Goal: Transaction & Acquisition: Purchase product/service

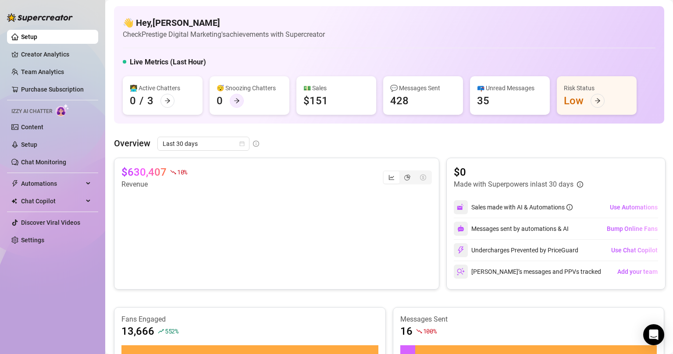
click at [237, 104] on icon "arrow-right" at bounding box center [237, 101] width 6 height 6
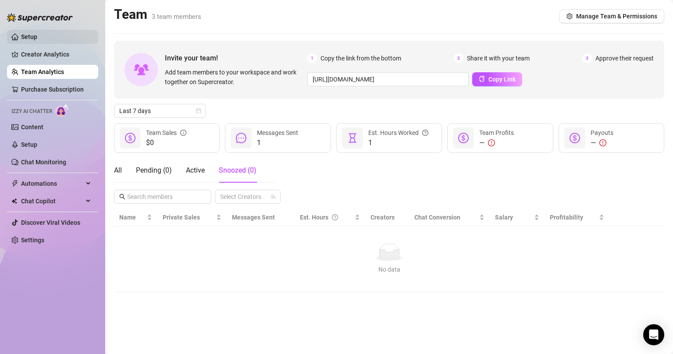
click at [21, 33] on link "Setup" at bounding box center [29, 36] width 16 height 7
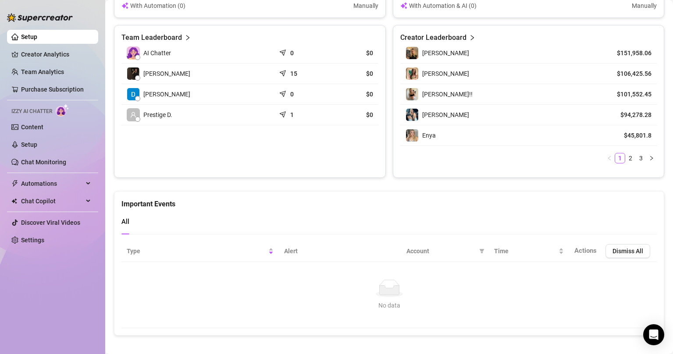
scroll to position [365, 0]
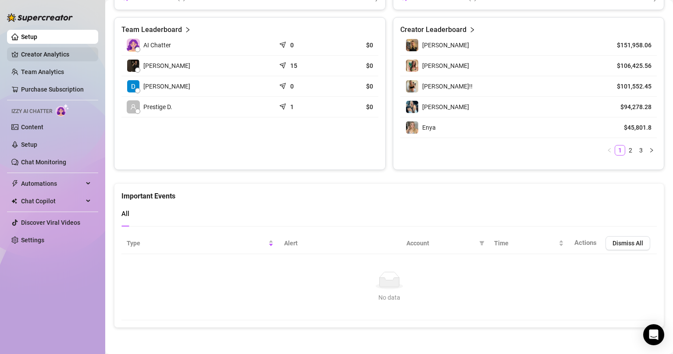
click at [64, 56] on link "Creator Analytics" at bounding box center [56, 54] width 70 height 14
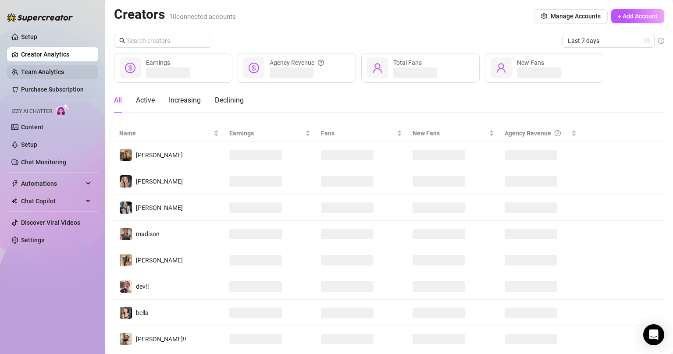
click at [56, 68] on link "Team Analytics" at bounding box center [42, 71] width 43 height 7
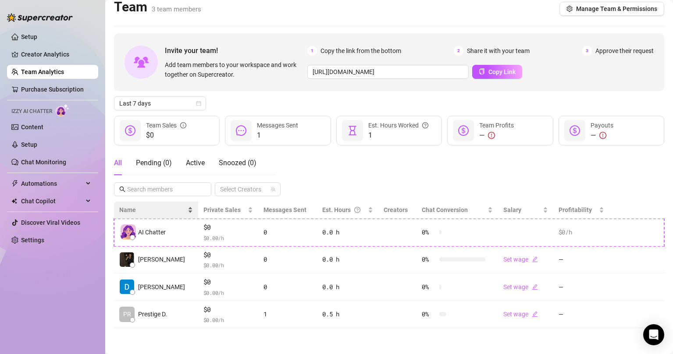
scroll to position [8, 0]
click at [43, 131] on link "Content" at bounding box center [32, 127] width 22 height 7
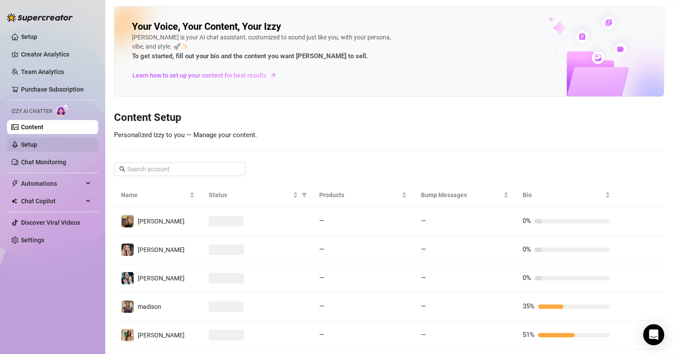
click at [37, 142] on link "Setup" at bounding box center [29, 144] width 16 height 7
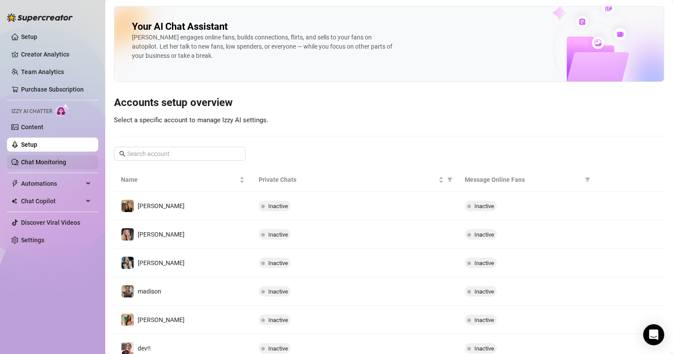
click at [55, 159] on link "Chat Monitoring" at bounding box center [43, 162] width 45 height 7
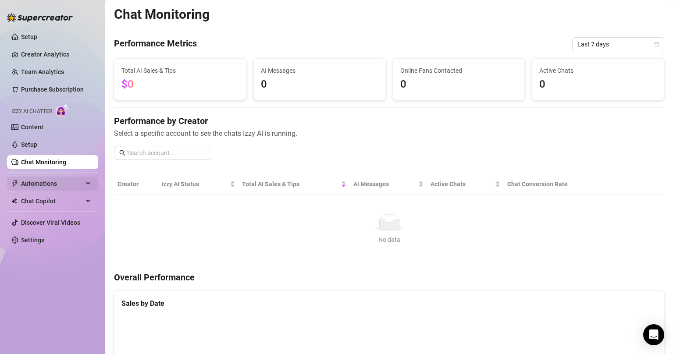
click at [48, 184] on span "Automations" at bounding box center [52, 184] width 62 height 14
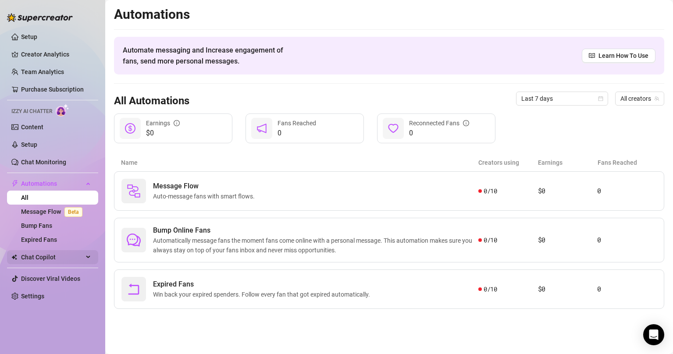
click at [55, 261] on span "Chat Copilot" at bounding box center [52, 258] width 62 height 14
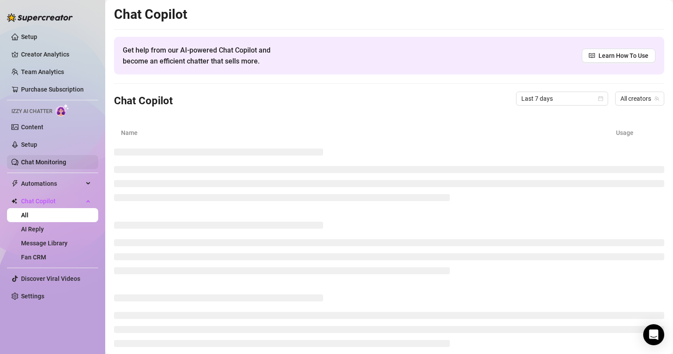
click at [52, 161] on link "Chat Monitoring" at bounding box center [43, 162] width 45 height 7
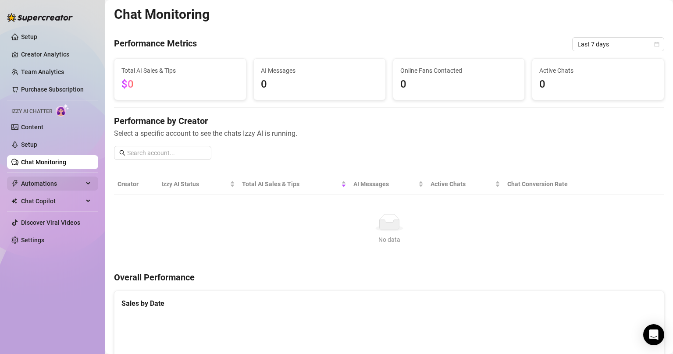
click at [66, 178] on span "Automations" at bounding box center [52, 184] width 62 height 14
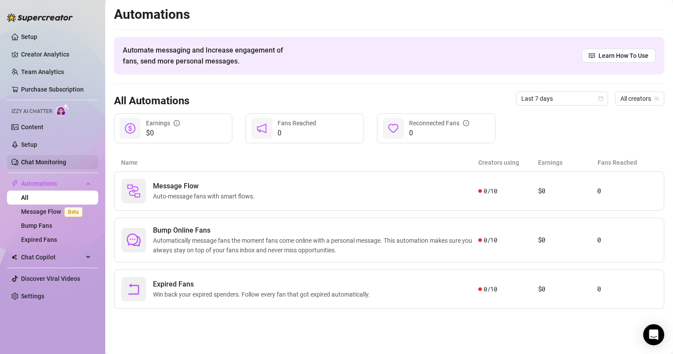
click at [54, 159] on link "Chat Monitoring" at bounding box center [43, 162] width 45 height 7
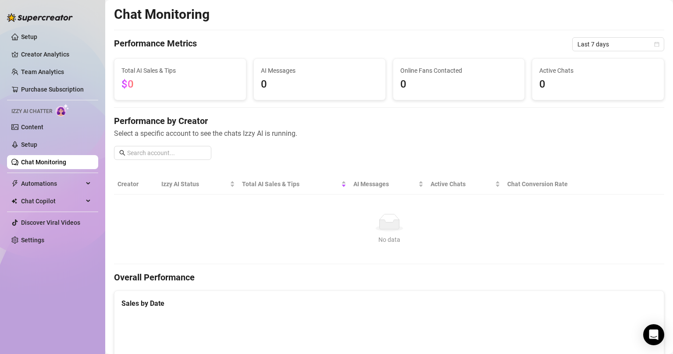
click at [49, 47] on ul "Setup Creator Analytics Team Analytics Purchase Subscription Izzy AI Chatter Co…" at bounding box center [52, 138] width 91 height 225
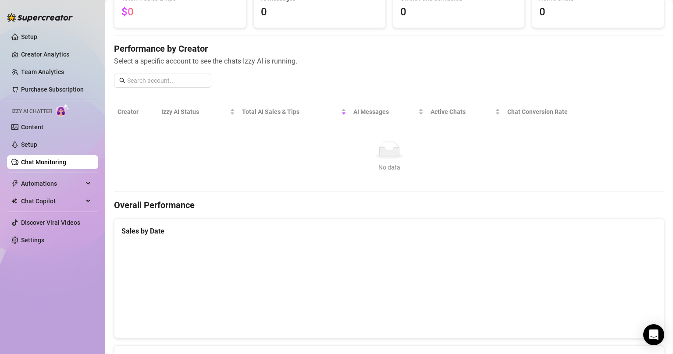
scroll to position [44, 0]
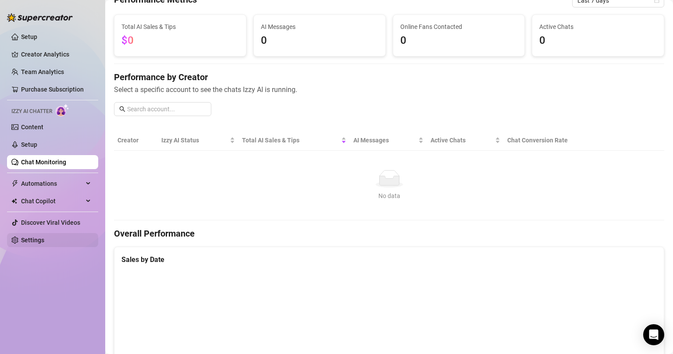
click at [44, 240] on link "Settings" at bounding box center [32, 240] width 23 height 7
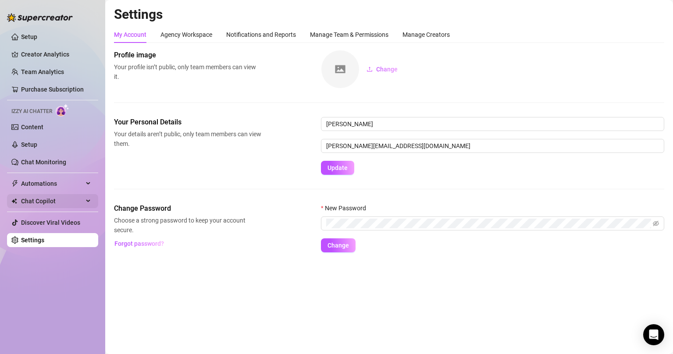
click at [63, 202] on span "Chat Copilot" at bounding box center [52, 201] width 62 height 14
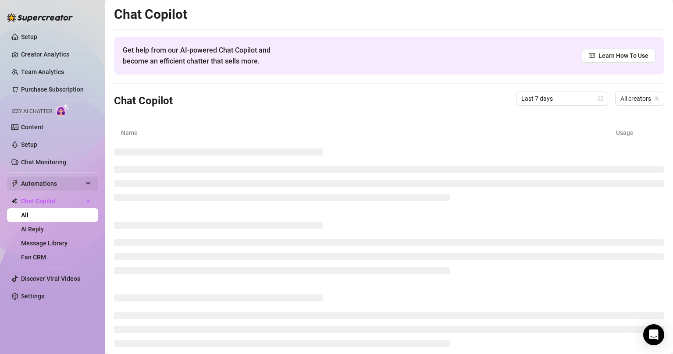
click at [67, 183] on span "Automations" at bounding box center [52, 184] width 62 height 14
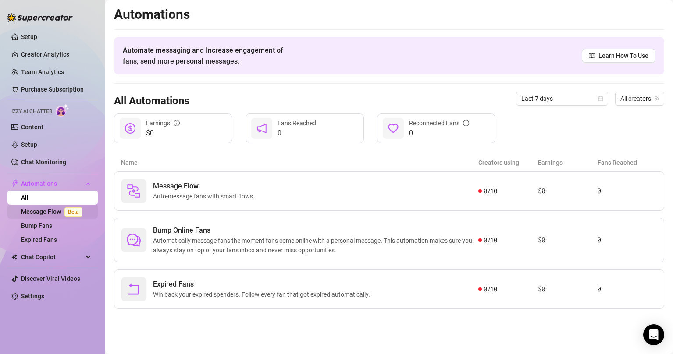
click at [54, 214] on link "Message Flow Beta" at bounding box center [53, 211] width 65 height 7
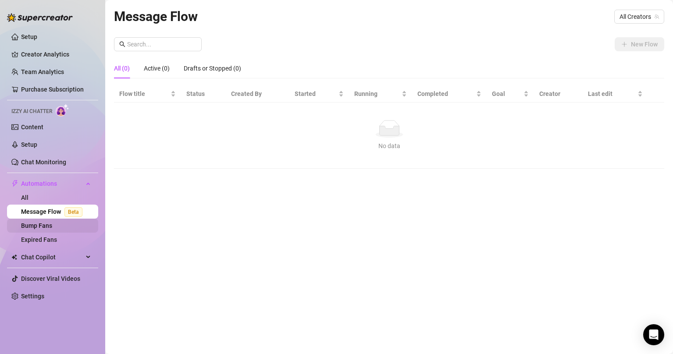
click at [52, 226] on link "Bump Fans" at bounding box center [36, 225] width 31 height 7
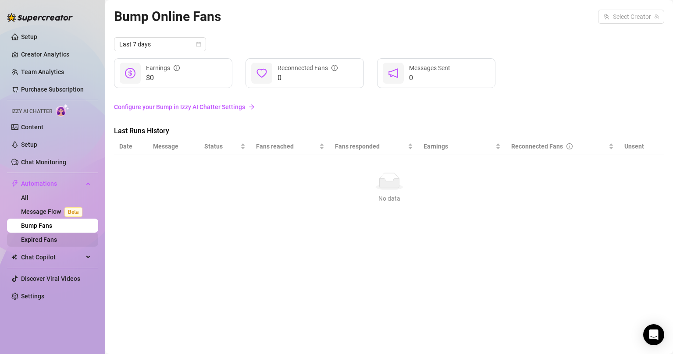
click at [54, 237] on link "Expired Fans" at bounding box center [39, 239] width 36 height 7
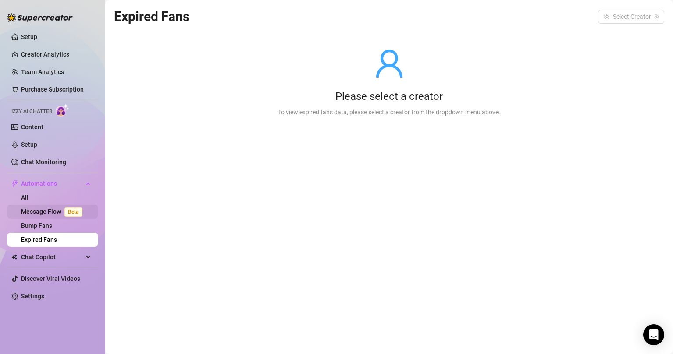
click at [57, 208] on link "Message Flow Beta" at bounding box center [53, 211] width 65 height 7
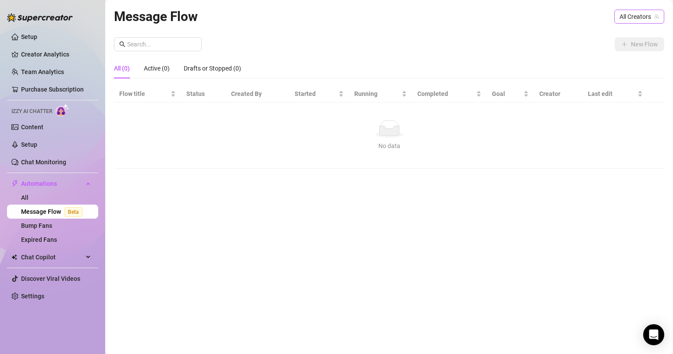
click at [634, 13] on span "All Creators" at bounding box center [639, 16] width 39 height 13
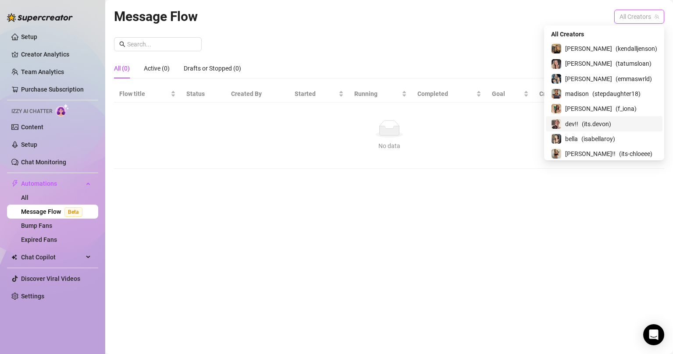
click at [590, 110] on div "[PERSON_NAME] ( f_iona )" at bounding box center [604, 109] width 106 height 11
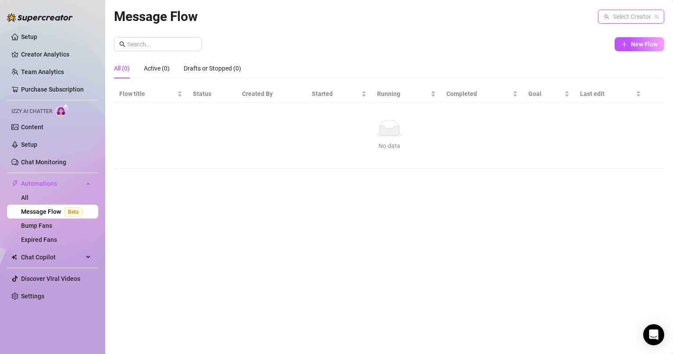
click at [305, 198] on div "Message Flow Select Creator New Flow All (0) Active (0) Drafts or Stopped (0) F…" at bounding box center [389, 167] width 551 height 322
click at [175, 64] on div "All (0) Active (0) Drafts or Stopped (0)" at bounding box center [177, 68] width 127 height 20
click at [165, 68] on div "Active (0)" at bounding box center [157, 69] width 26 height 10
click at [134, 69] on div "Click to sort ascending" at bounding box center [150, 75] width 68 height 17
click at [50, 159] on link "Chat Monitoring" at bounding box center [43, 162] width 45 height 7
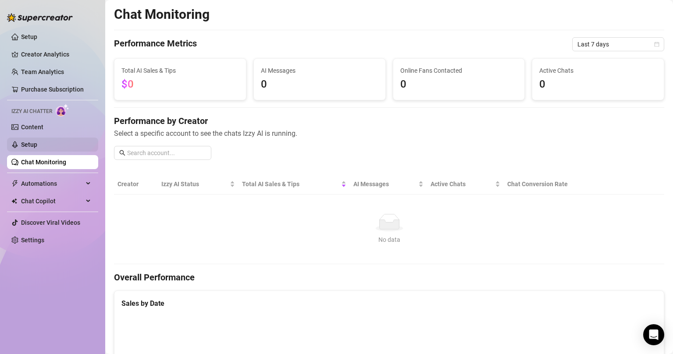
click at [37, 141] on link "Setup" at bounding box center [29, 144] width 16 height 7
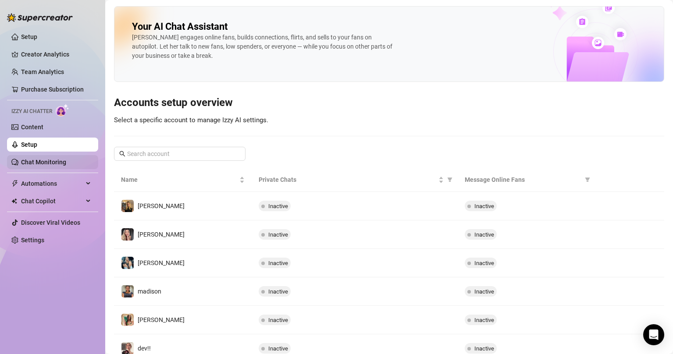
click at [47, 158] on ul "Setup Creator Analytics Team Analytics Purchase Subscription Izzy AI Chatter Co…" at bounding box center [52, 138] width 91 height 225
click at [47, 159] on link "Chat Monitoring" at bounding box center [43, 162] width 45 height 7
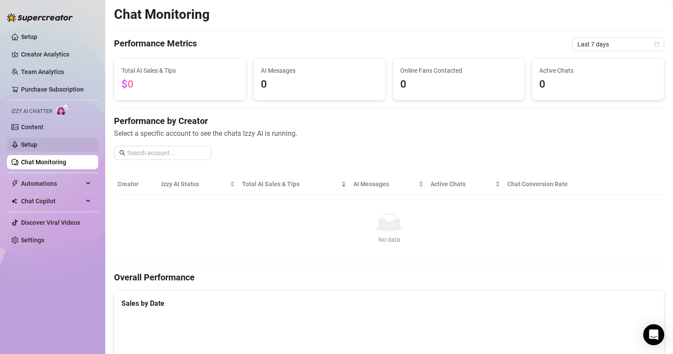
click at [37, 145] on link "Setup" at bounding box center [29, 144] width 16 height 7
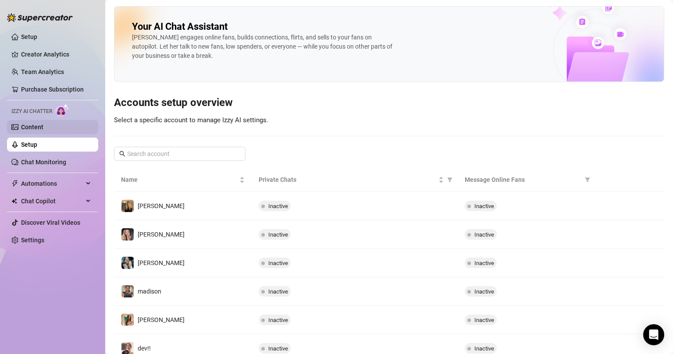
click at [43, 127] on link "Content" at bounding box center [32, 127] width 22 height 7
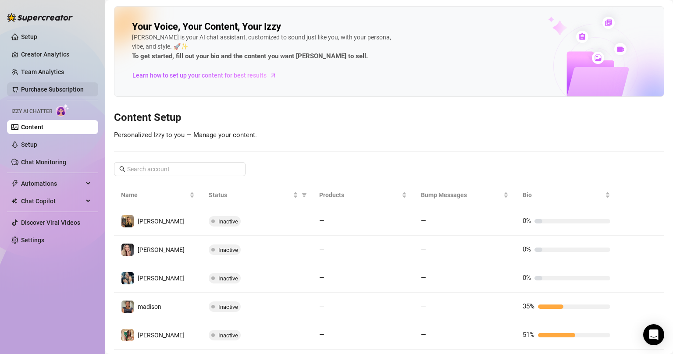
click at [54, 92] on link "Purchase Subscription" at bounding box center [52, 89] width 63 height 7
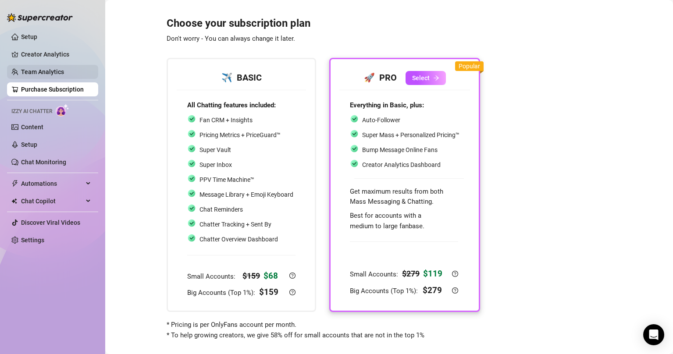
click at [54, 74] on link "Team Analytics" at bounding box center [42, 71] width 43 height 7
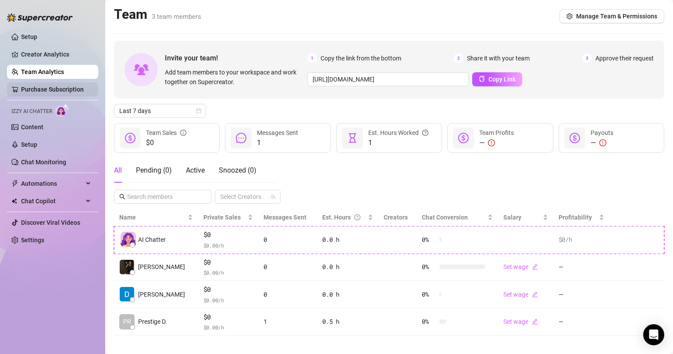
click at [53, 89] on link "Purchase Subscription" at bounding box center [52, 89] width 63 height 7
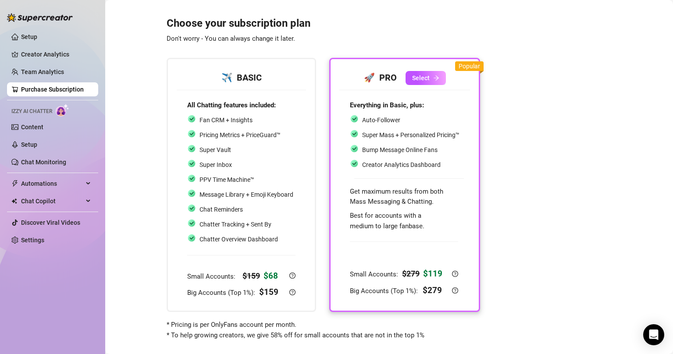
click at [147, 184] on div "Choose your subscription plan Don't worry - You can always change it later. ✈️ …" at bounding box center [389, 173] width 551 height 335
click at [47, 69] on link "Team Analytics" at bounding box center [42, 71] width 43 height 7
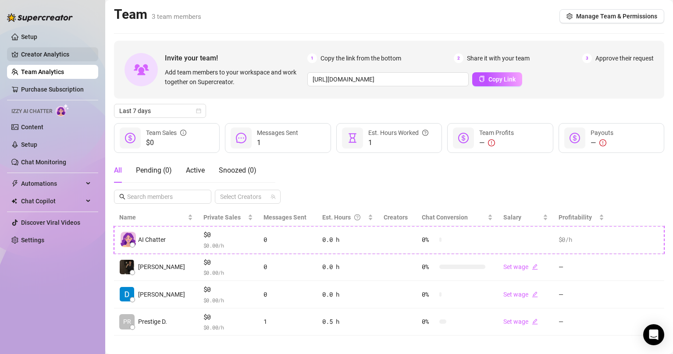
click at [68, 52] on link "Creator Analytics" at bounding box center [56, 54] width 70 height 14
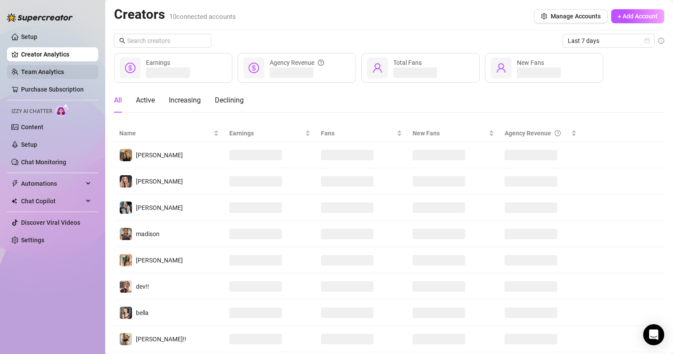
click at [64, 68] on link "Team Analytics" at bounding box center [42, 71] width 43 height 7
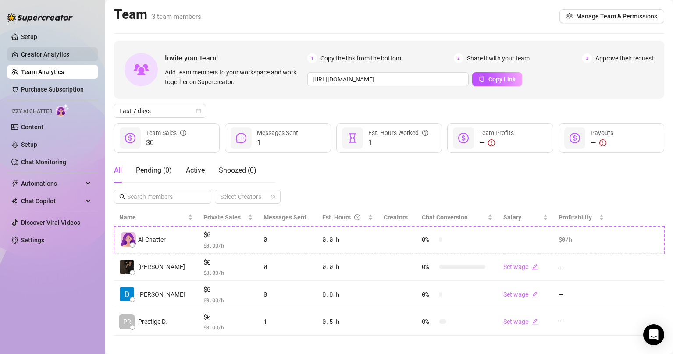
click at [72, 55] on link "Creator Analytics" at bounding box center [56, 54] width 70 height 14
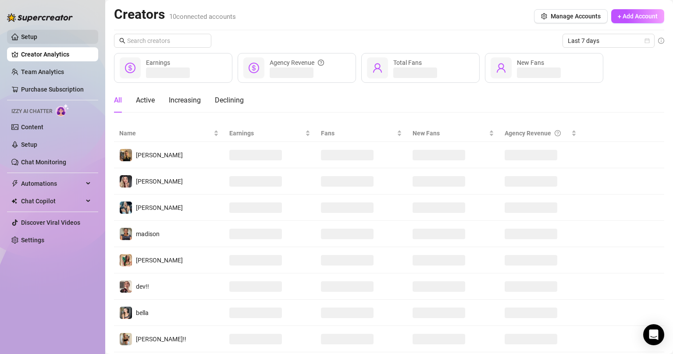
click at [37, 39] on link "Setup" at bounding box center [29, 36] width 16 height 7
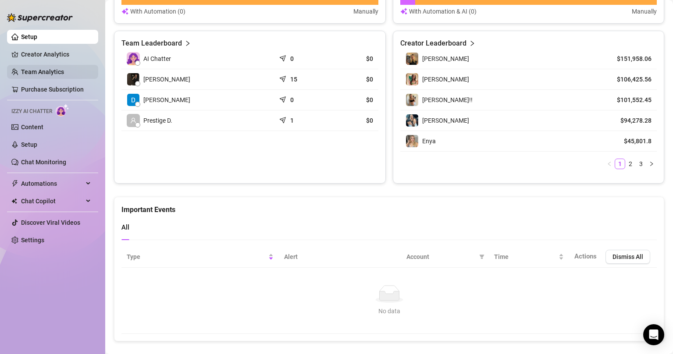
scroll to position [365, 0]
